Goal: Find specific page/section: Find specific page/section

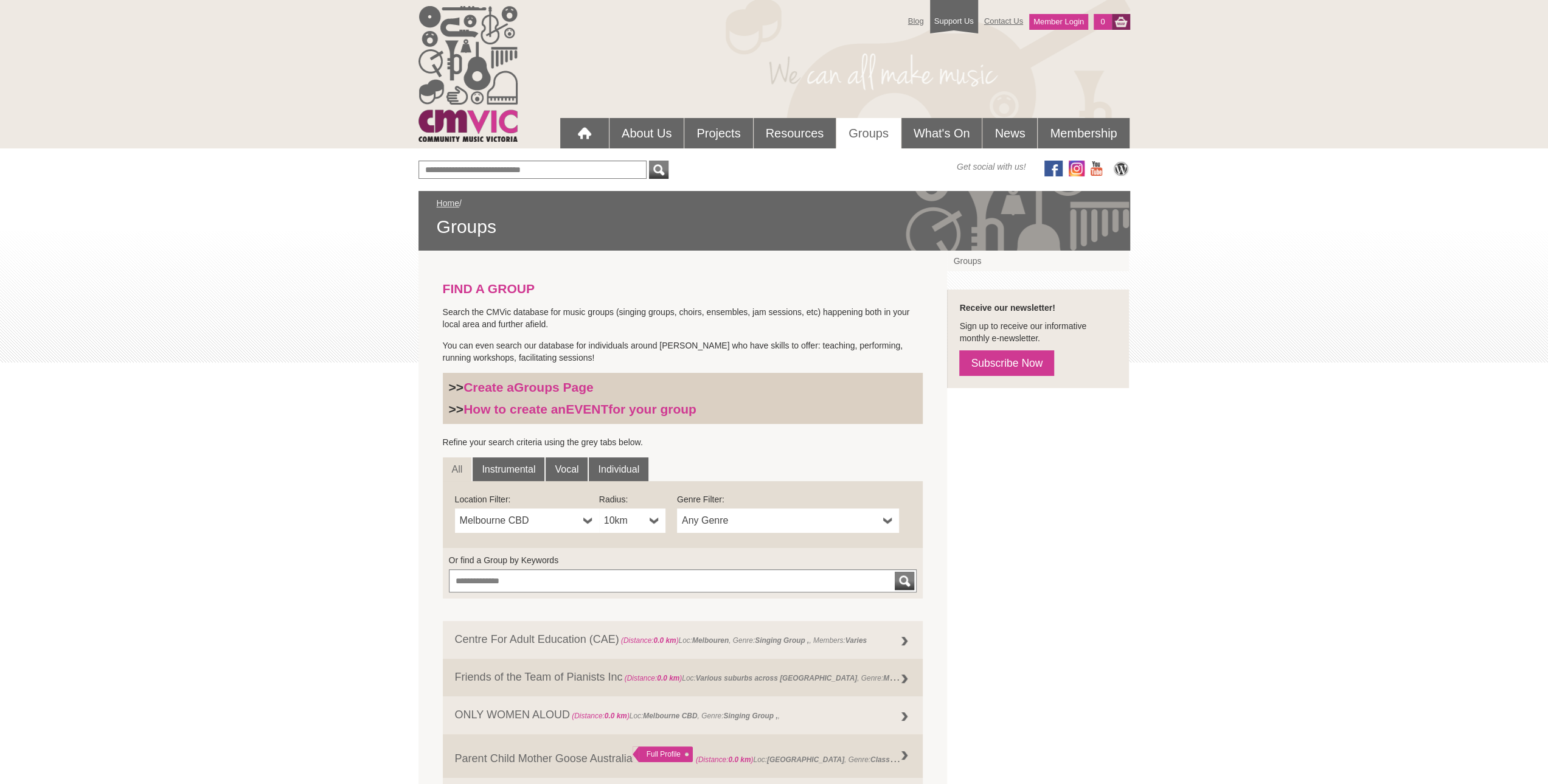
click at [721, 520] on span "Any Genre" at bounding box center [780, 520] width 196 height 14
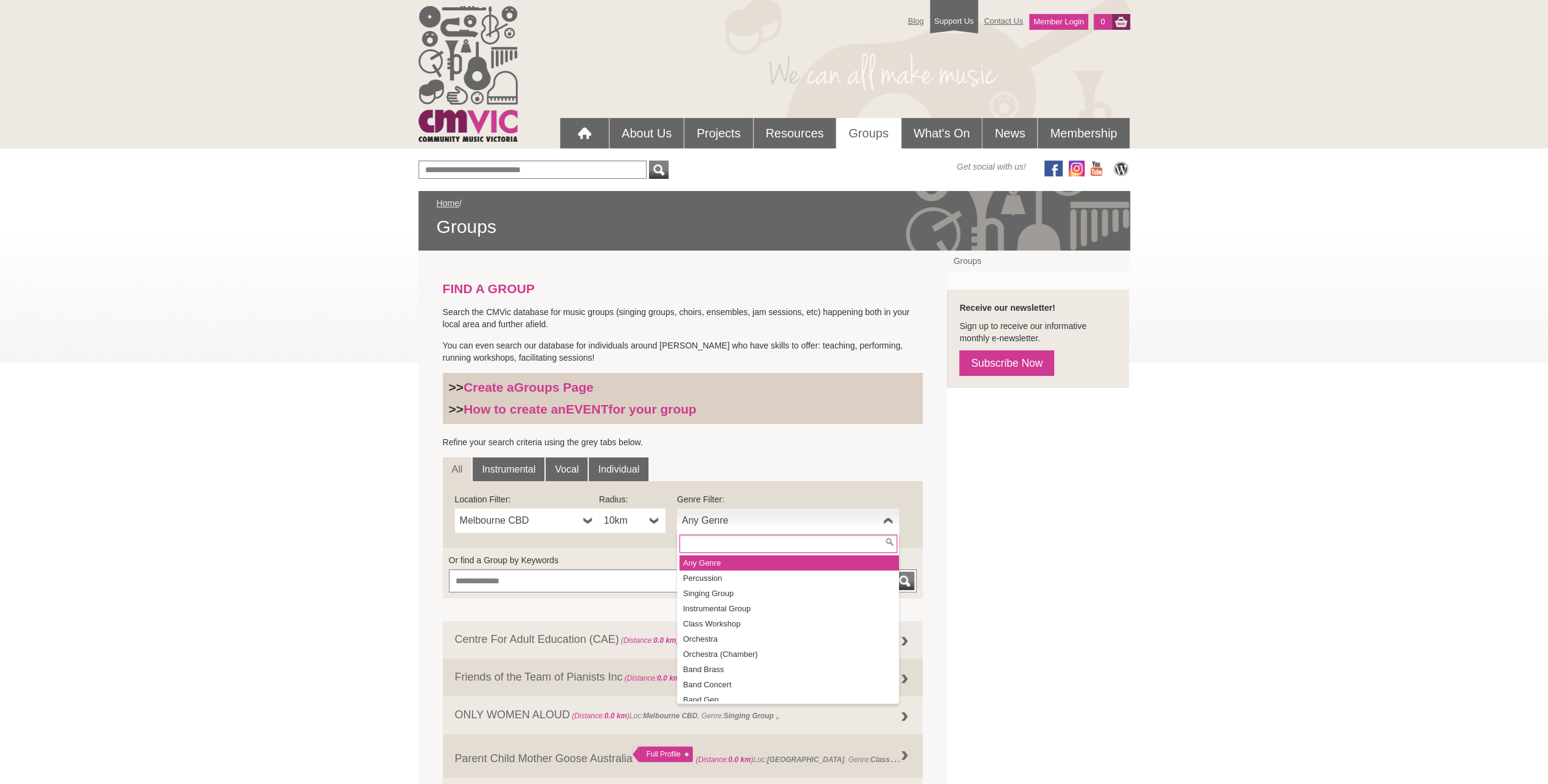
scroll to position [101, 0]
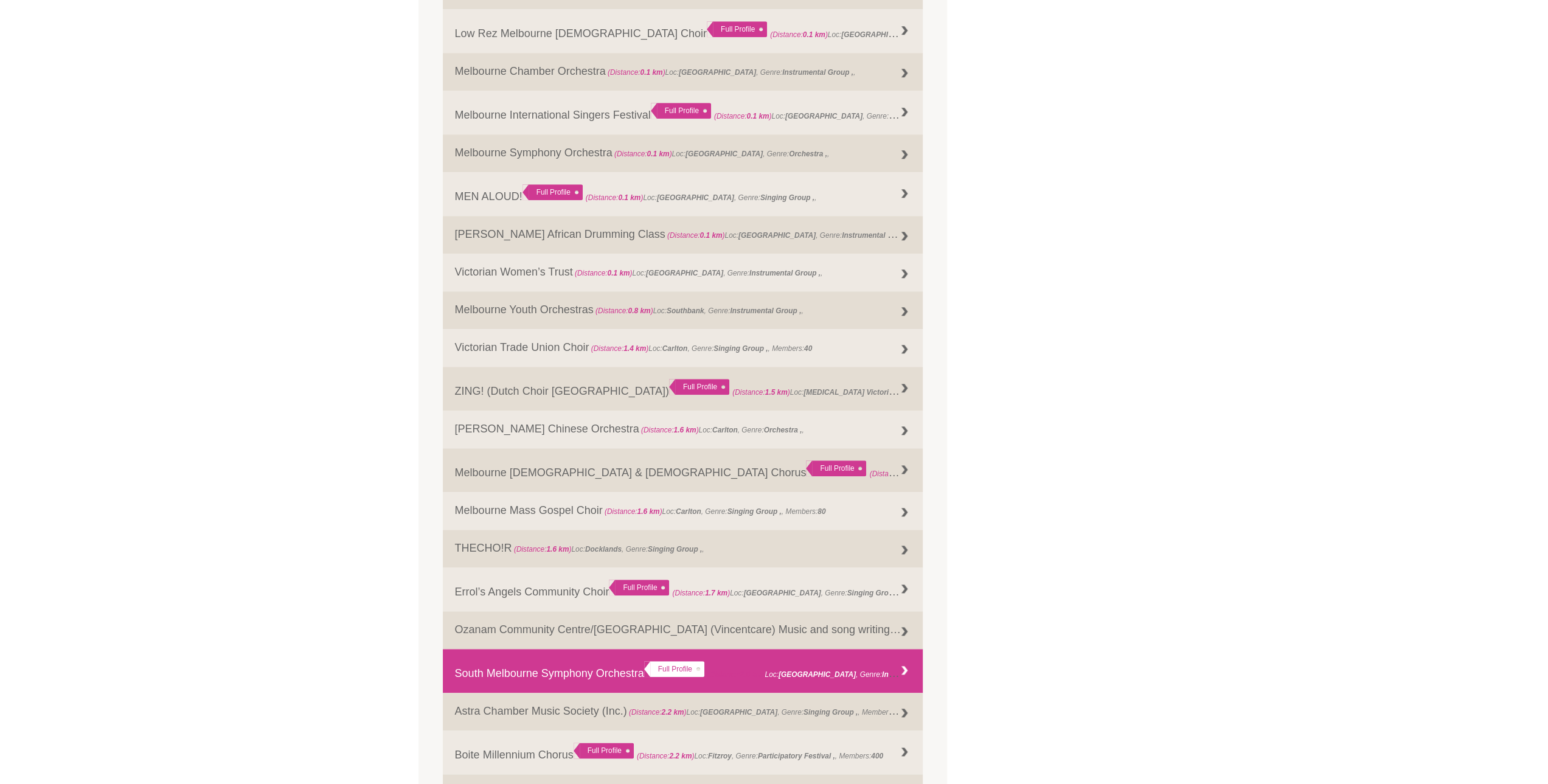
scroll to position [1115, 0]
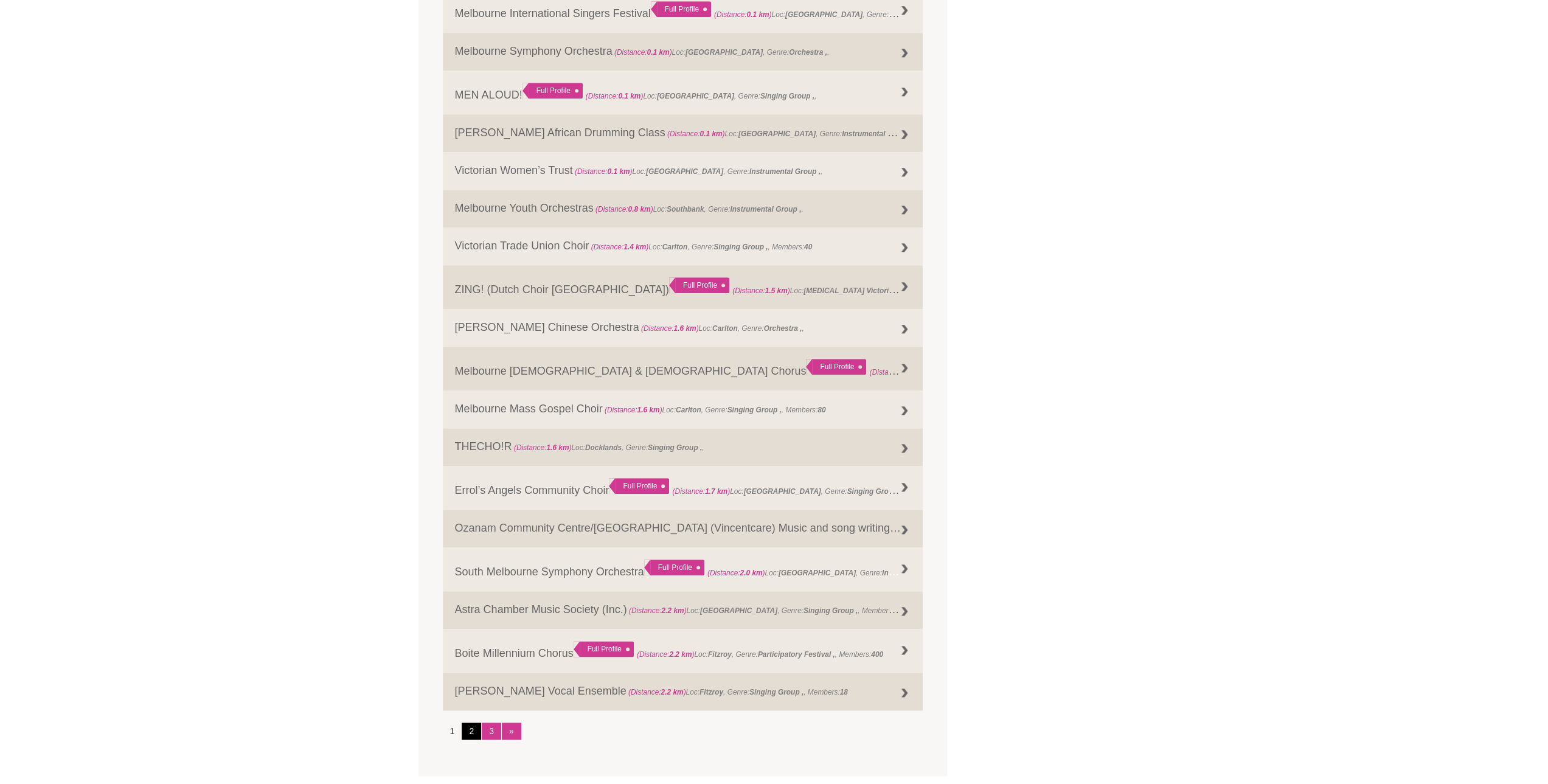
click at [477, 728] on link "2" at bounding box center [471, 730] width 19 height 17
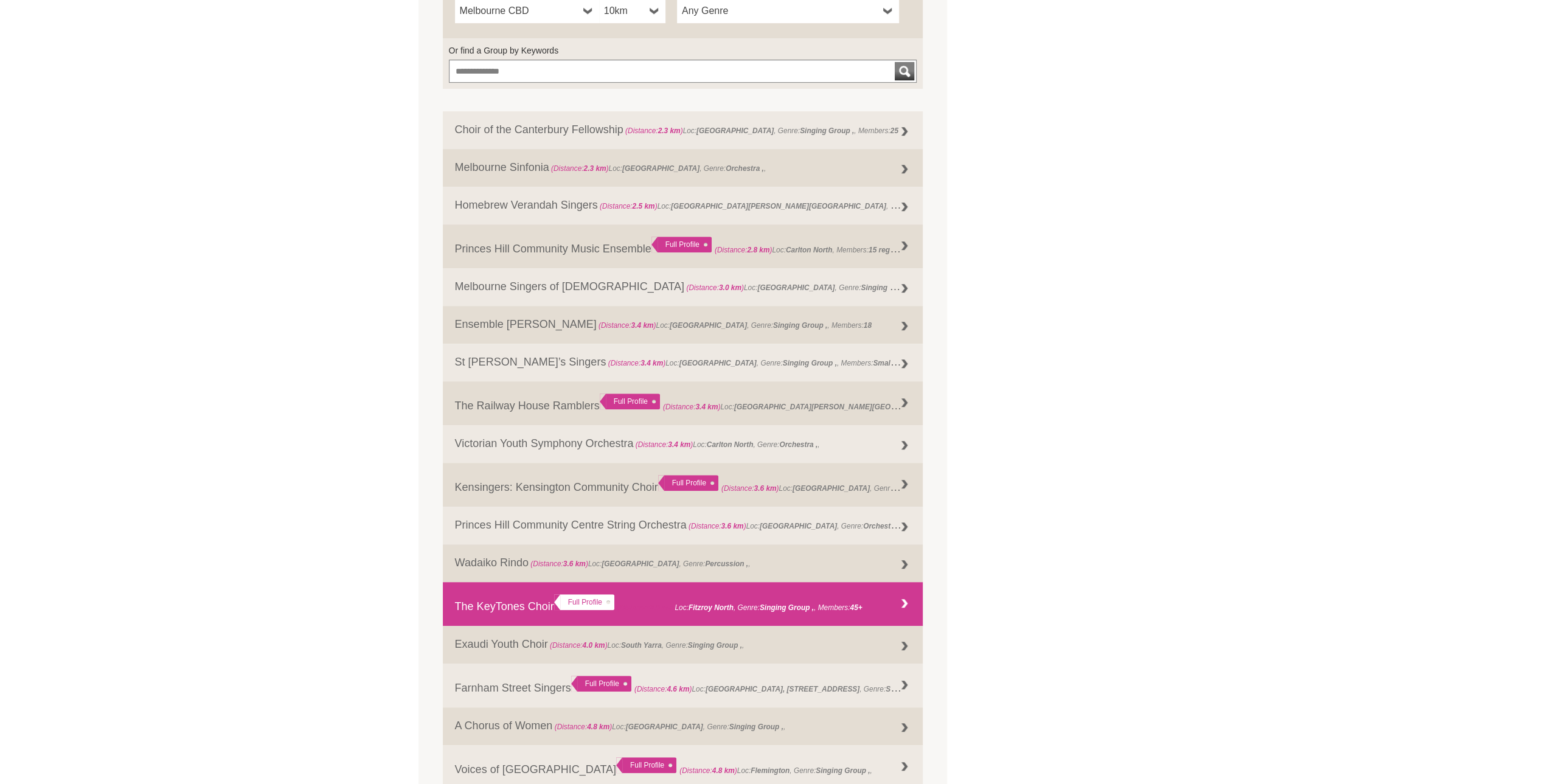
scroll to position [506, 0]
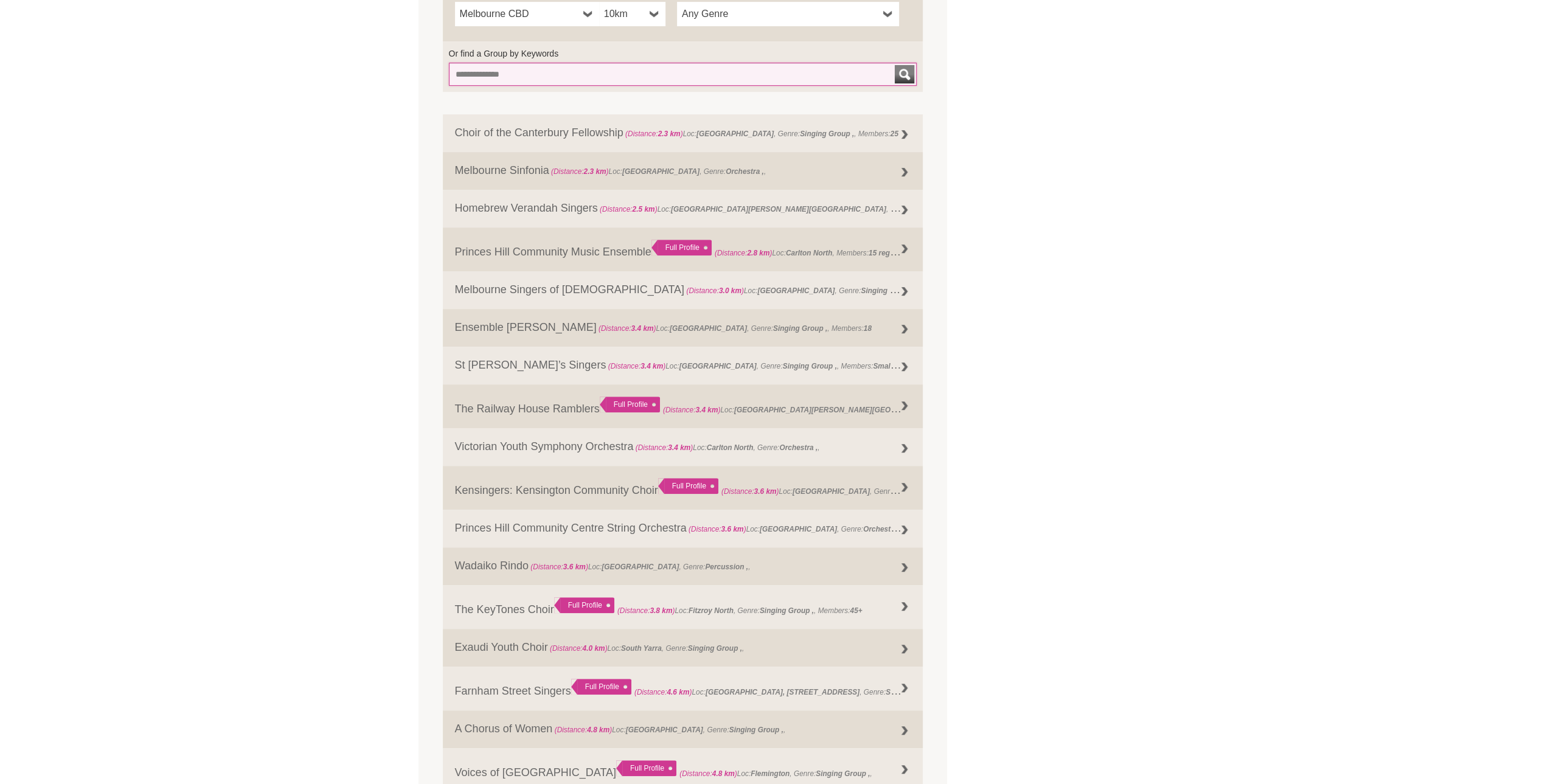
click at [543, 74] on input "Or find a Group by Keywords" at bounding box center [683, 74] width 469 height 23
click at [895, 65] on button "submit" at bounding box center [904, 74] width 19 height 18
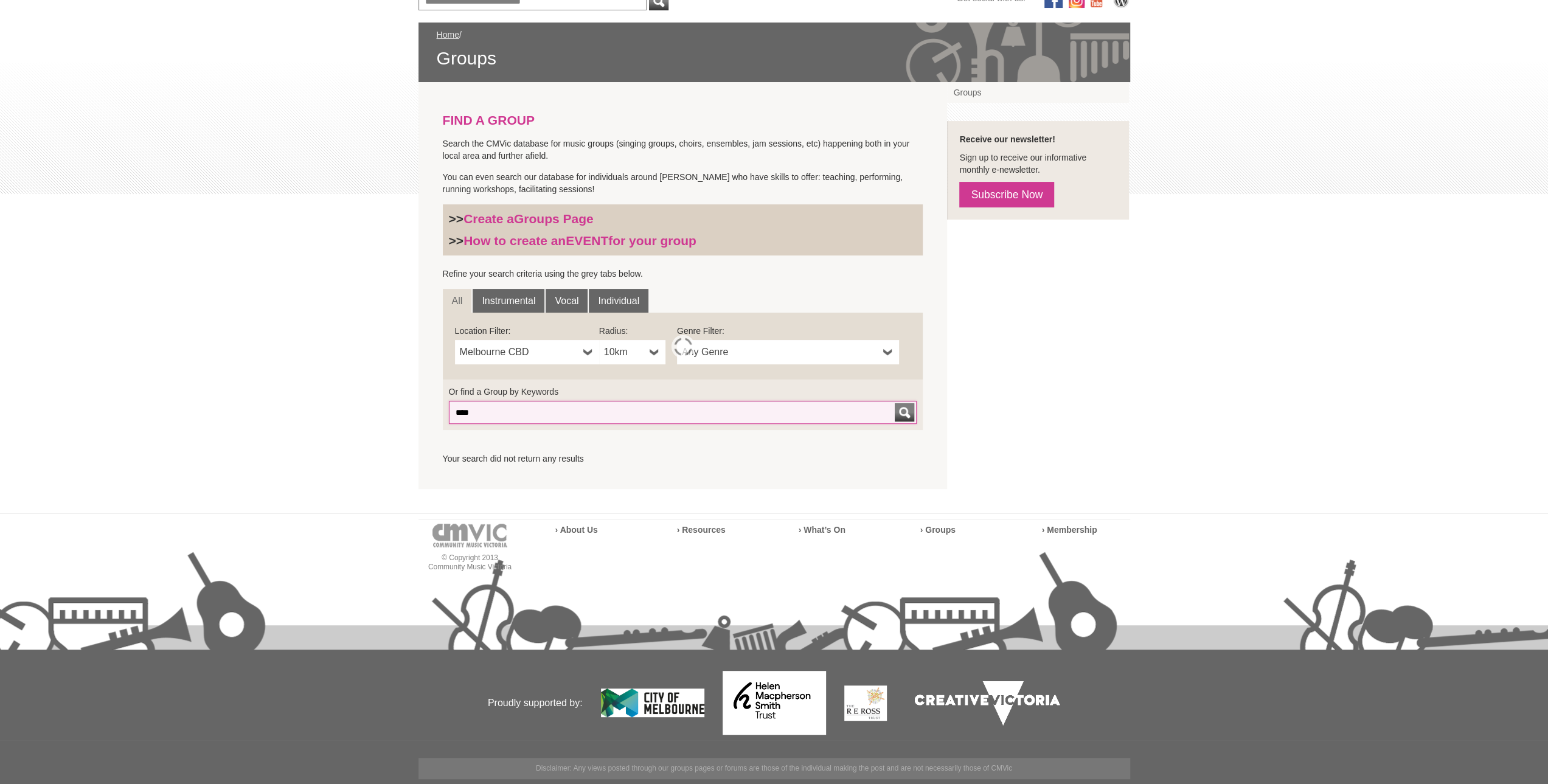
scroll to position [168, 0]
click at [459, 409] on input "****" at bounding box center [683, 413] width 469 height 23
type input "*"
click at [895, 404] on button "submit" at bounding box center [904, 413] width 19 height 18
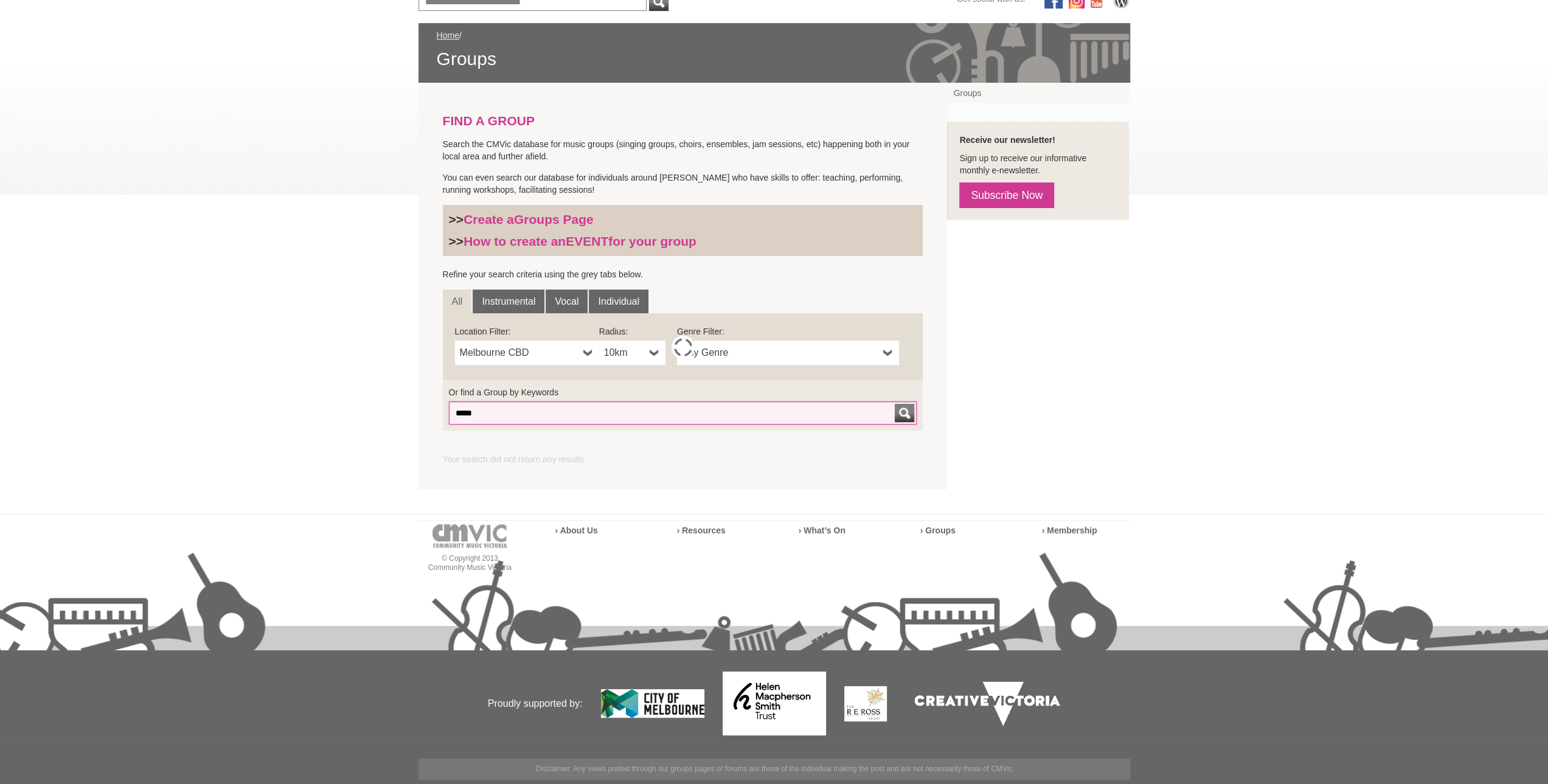
scroll to position [231, 0]
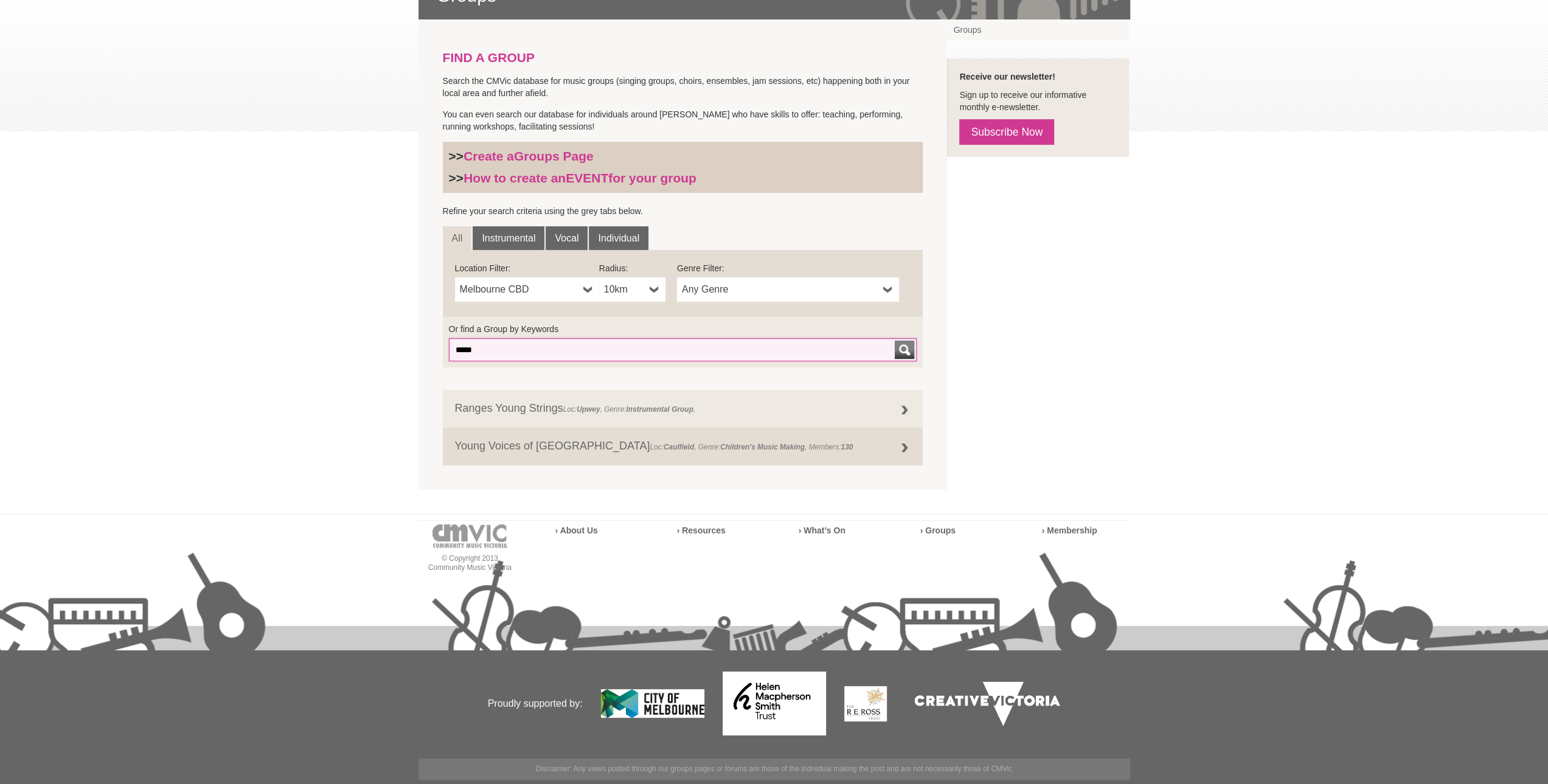
click at [465, 355] on input "*****" at bounding box center [683, 349] width 469 height 23
type input "*****"
click at [895, 340] on button "submit" at bounding box center [904, 349] width 19 height 18
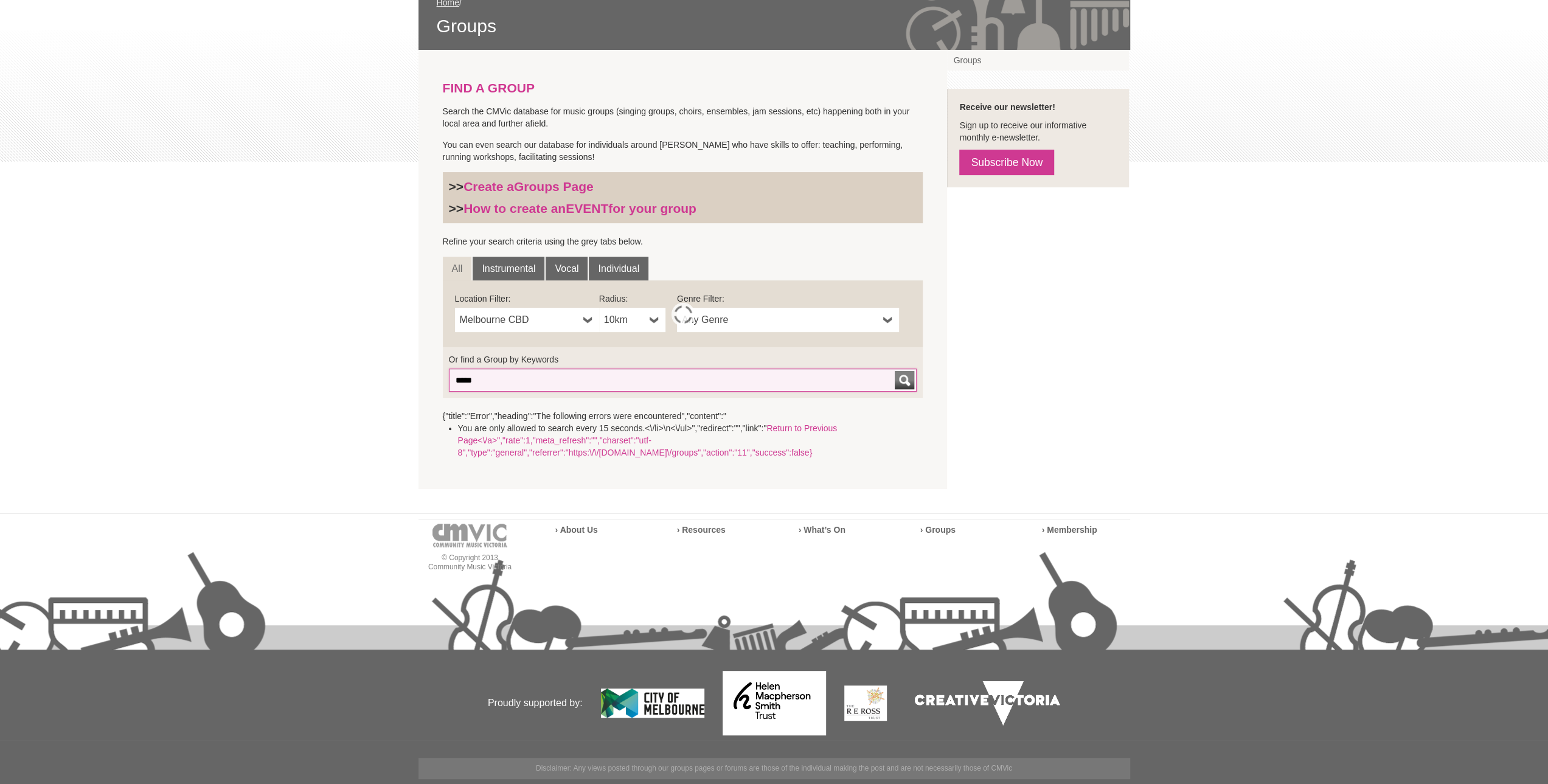
scroll to position [200, 0]
click at [618, 272] on link "Individual" at bounding box center [618, 269] width 60 height 25
